Goal: Information Seeking & Learning: Learn about a topic

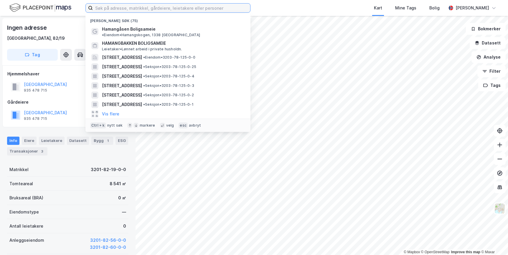
click at [157, 6] on input at bounding box center [171, 8] width 157 height 9
paste input "3201-81/46/0/"
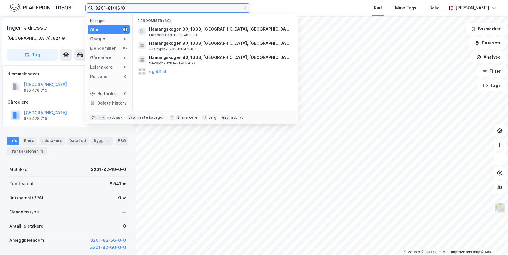
type input "3201-81/46/0"
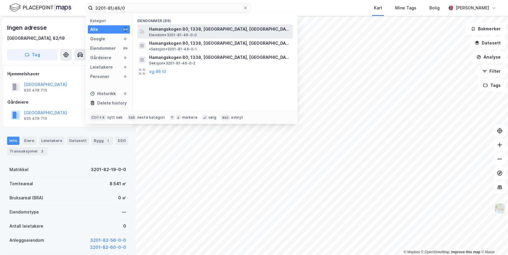
click at [192, 29] on span "Hamangskogen 80, 1338, [GEOGRAPHIC_DATA], [GEOGRAPHIC_DATA]" at bounding box center [219, 29] width 141 height 7
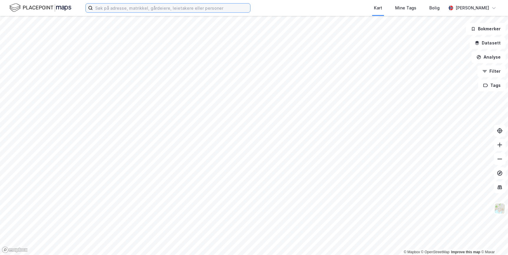
click at [119, 9] on input at bounding box center [171, 8] width 157 height 9
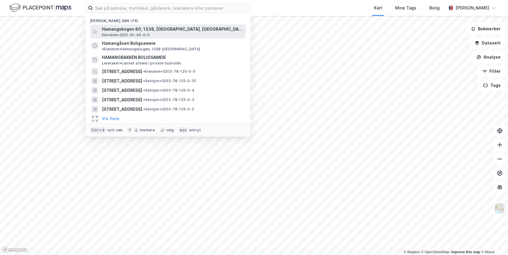
click at [143, 32] on span "Hamangskogen 80, 1338, [GEOGRAPHIC_DATA], [GEOGRAPHIC_DATA]" at bounding box center [172, 29] width 141 height 7
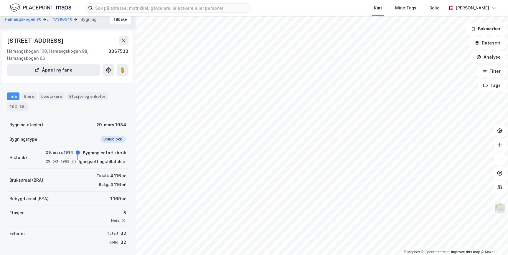
scroll to position [7, 0]
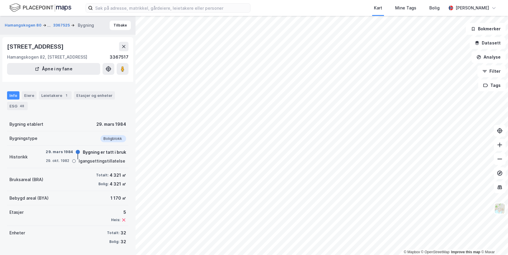
scroll to position [8, 0]
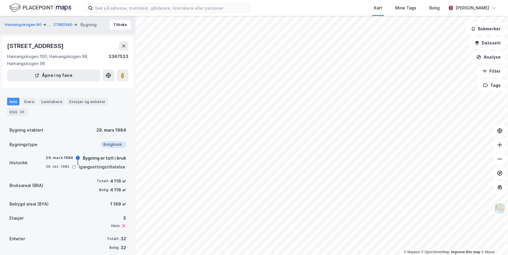
scroll to position [7, 0]
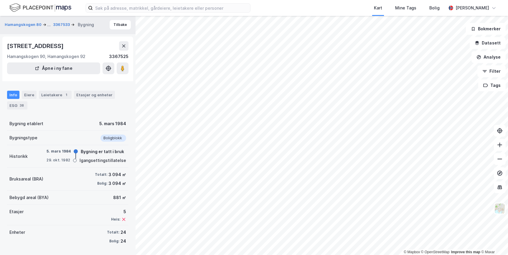
scroll to position [1, 0]
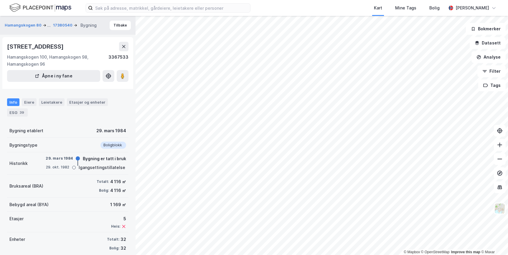
scroll to position [7, 0]
